Goal: Information Seeking & Learning: Learn about a topic

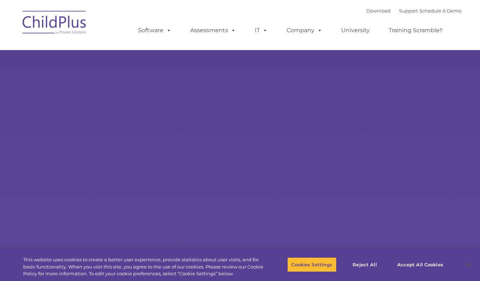
select select "MEDIUM"
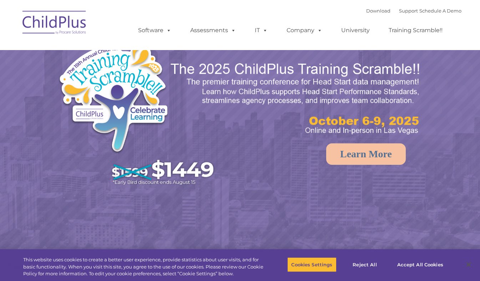
select select "MEDIUM"
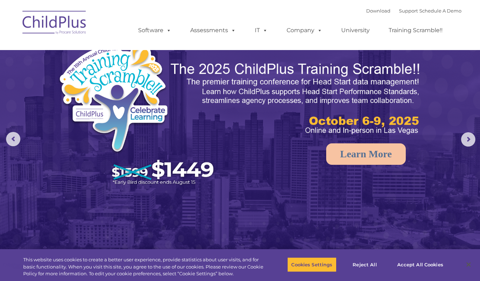
click at [434, 126] on img at bounding box center [240, 151] width 480 height 302
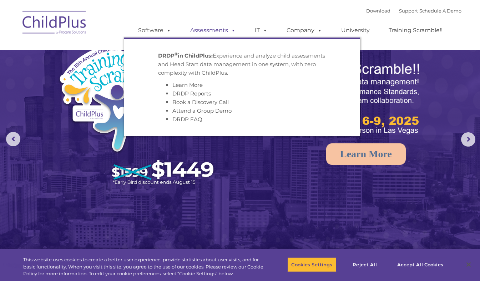
click at [220, 30] on link "Assessments" at bounding box center [213, 30] width 60 height 14
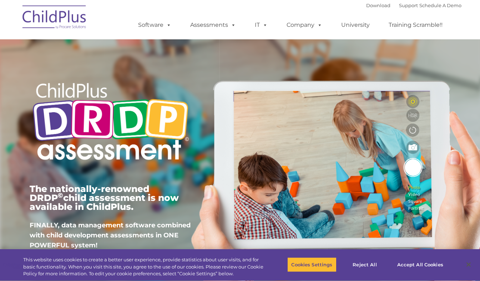
type input ""
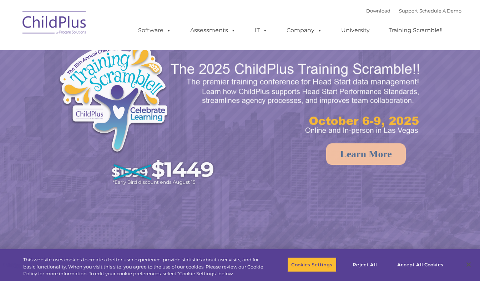
select select "MEDIUM"
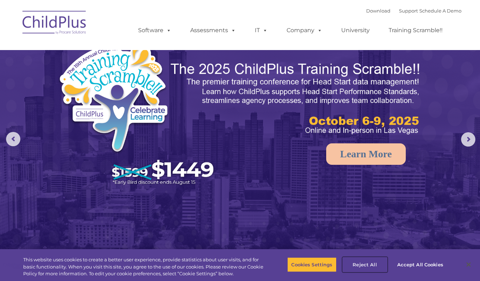
click at [369, 263] on button "Reject All" at bounding box center [365, 264] width 45 height 15
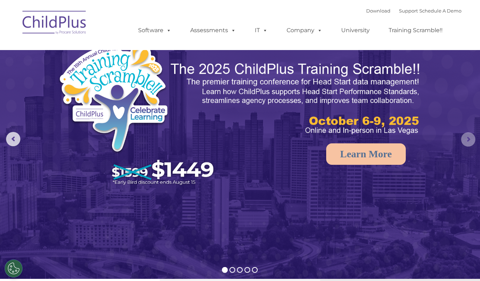
click at [464, 142] on rs-arrow at bounding box center [468, 139] width 14 height 14
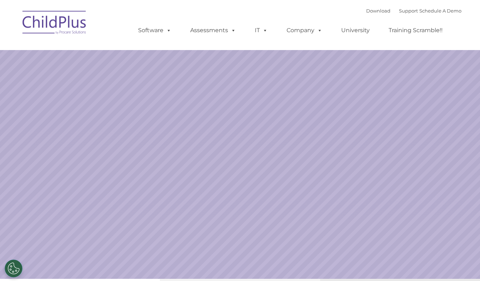
select select "MEDIUM"
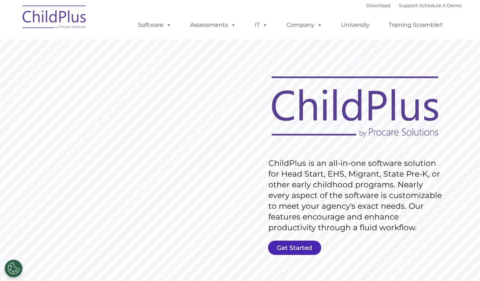
click at [293, 245] on link "Get Started" at bounding box center [294, 247] width 53 height 14
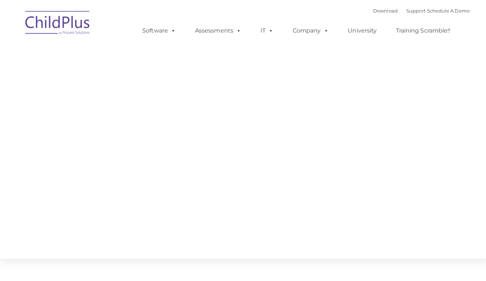
type input ""
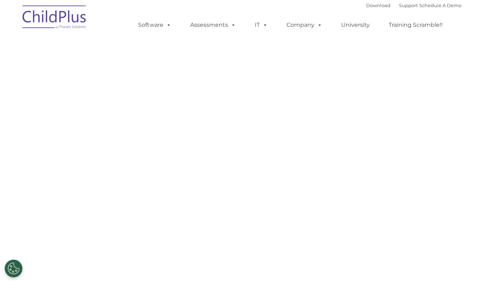
select select "MEDIUM"
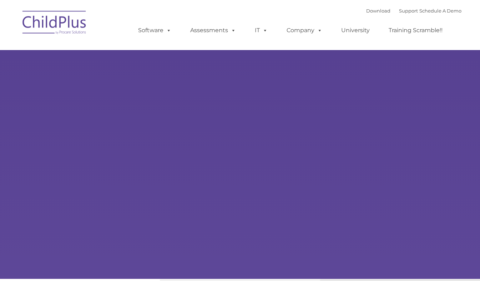
type input ""
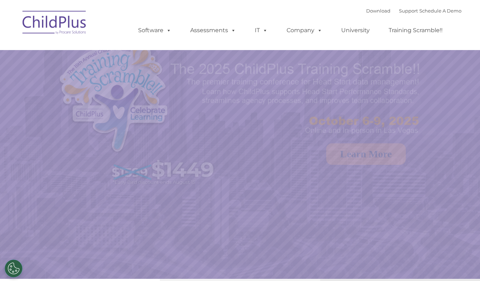
select select "MEDIUM"
